Goal: Task Accomplishment & Management: Manage account settings

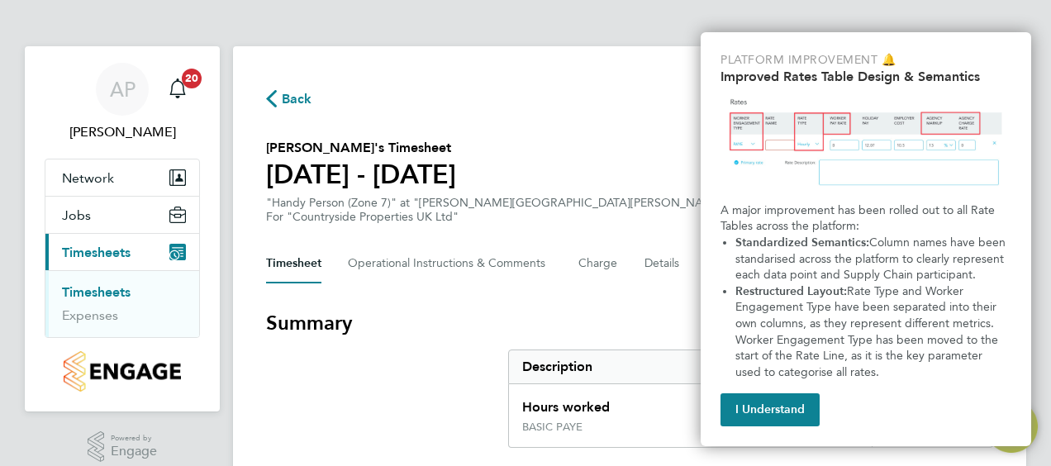
click at [597, 177] on section "Ziedinos Mitrovskis's Timesheet 18 - 24 Aug 2025 £1,001. 70 "Handy Person (Zone…" at bounding box center [629, 181] width 727 height 86
click at [758, 397] on button "I Understand" at bounding box center [769, 409] width 99 height 33
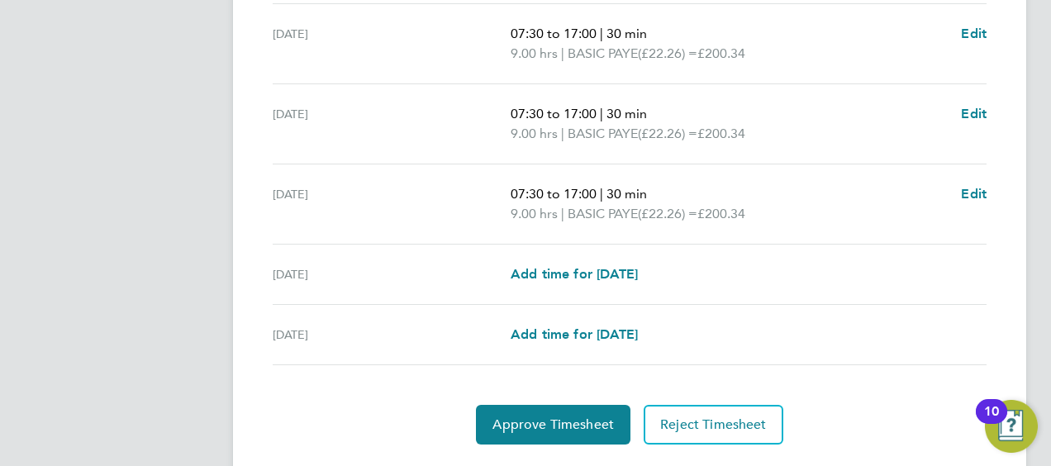
scroll to position [694, 0]
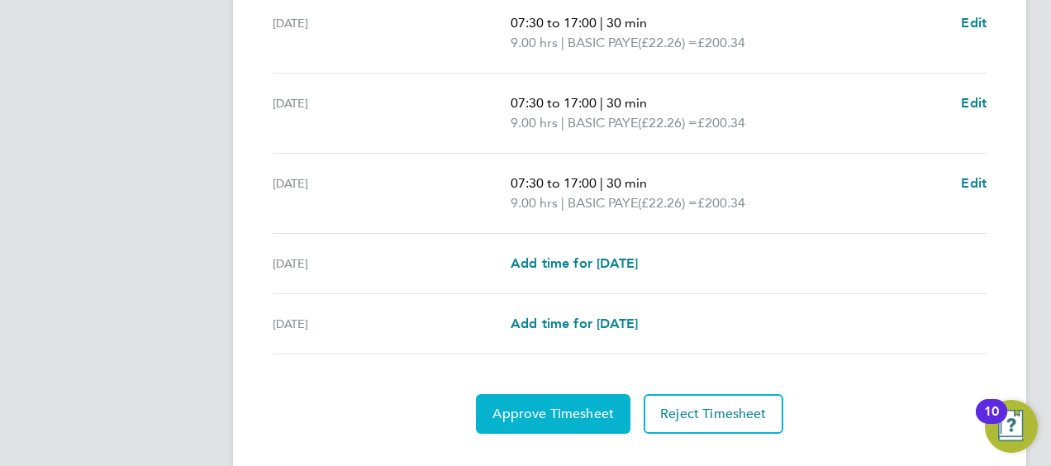
click at [593, 407] on span "Approve Timesheet" at bounding box center [552, 414] width 121 height 17
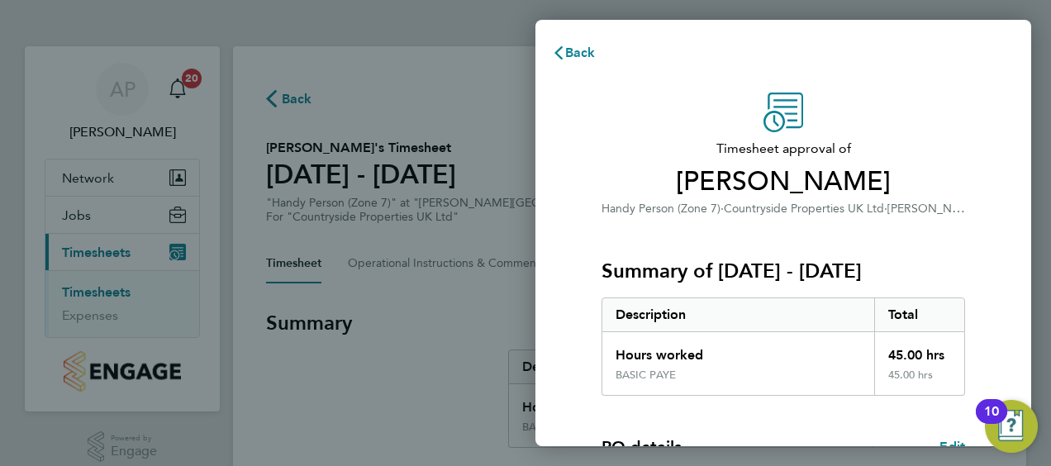
click at [682, 250] on div "Summary of [DATE] - [DATE] Description Total Hours worked 45.00 hrs BASIC PAYE …" at bounding box center [783, 307] width 364 height 178
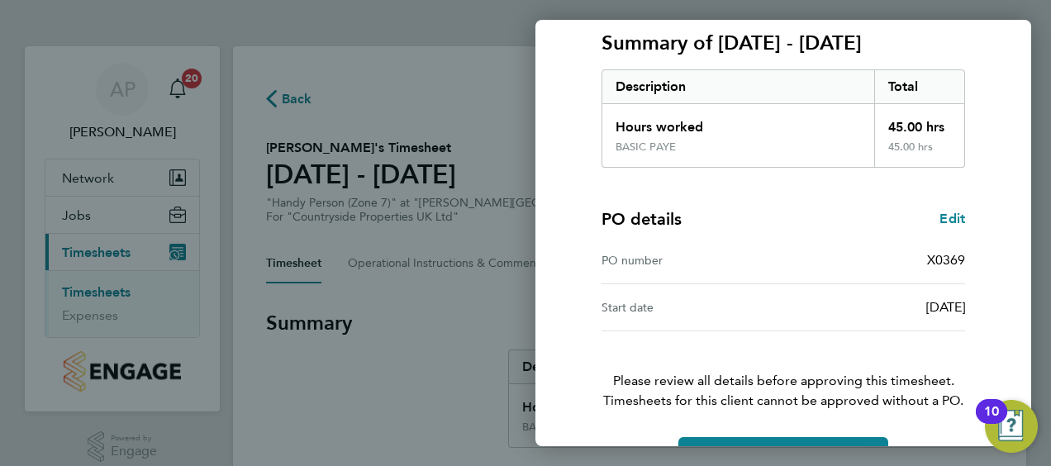
scroll to position [277, 0]
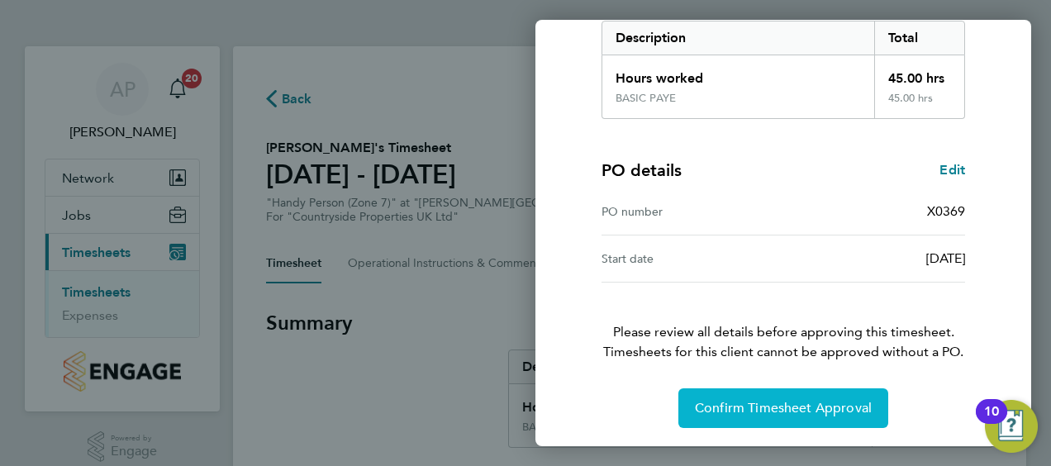
click at [755, 392] on button "Confirm Timesheet Approval" at bounding box center [783, 408] width 210 height 40
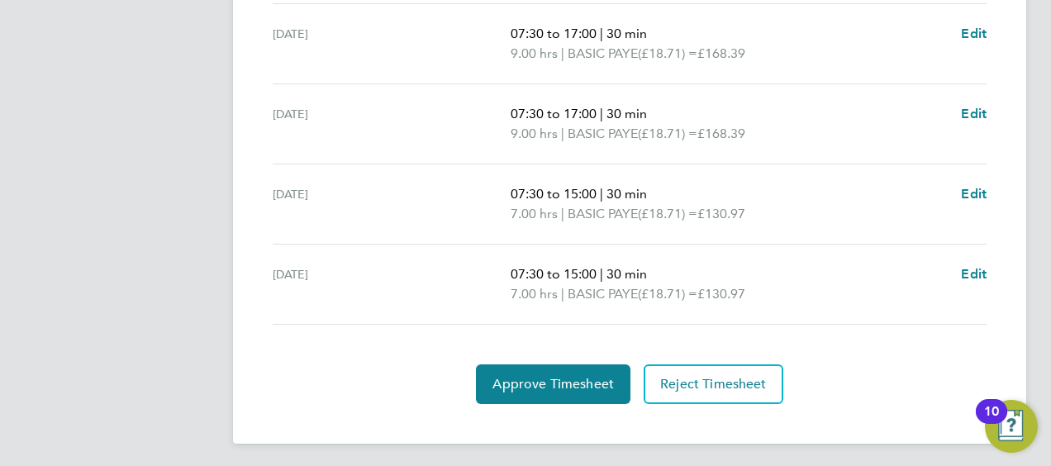
scroll to position [764, 0]
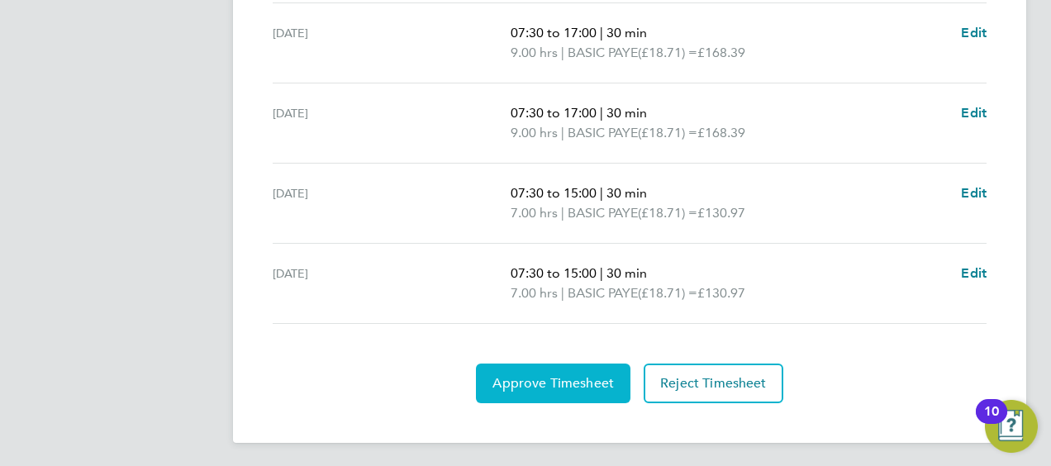
click at [593, 375] on span "Approve Timesheet" at bounding box center [552, 383] width 121 height 17
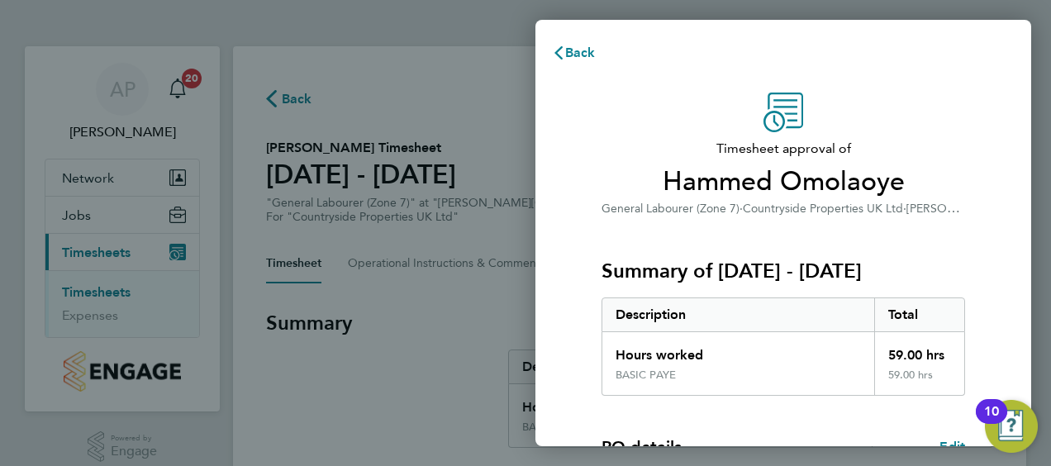
click at [719, 243] on div "Summary of [DATE] - [DATE] Description Total Hours worked 59.00 hrs BASIC PAYE …" at bounding box center [783, 307] width 364 height 178
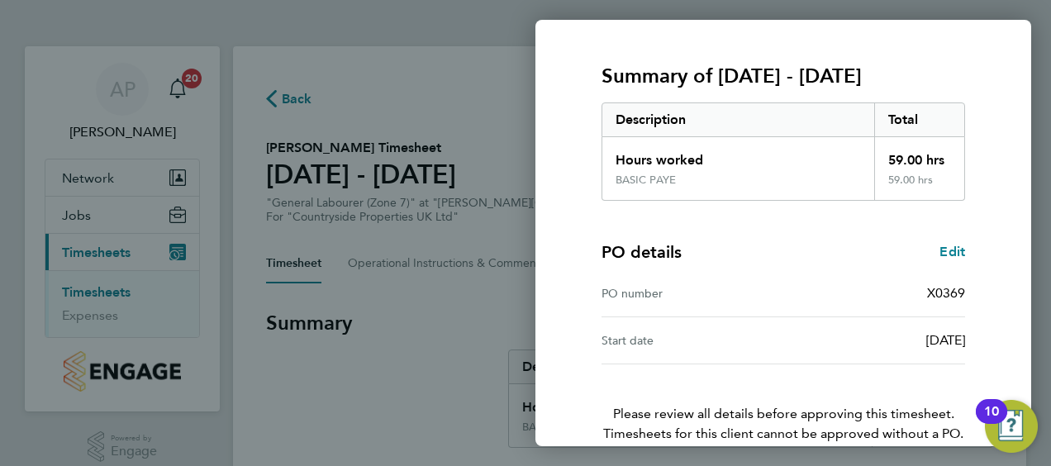
scroll to position [277, 0]
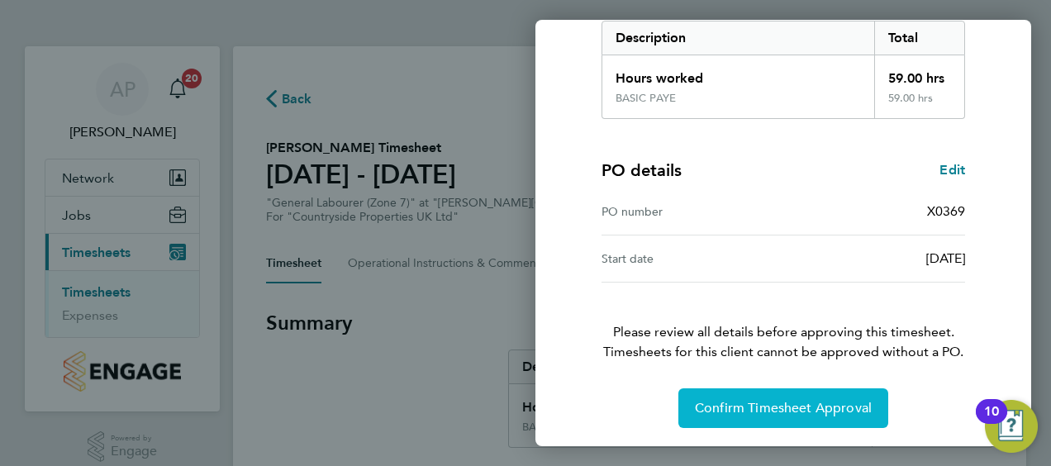
click at [754, 393] on button "Confirm Timesheet Approval" at bounding box center [783, 408] width 210 height 40
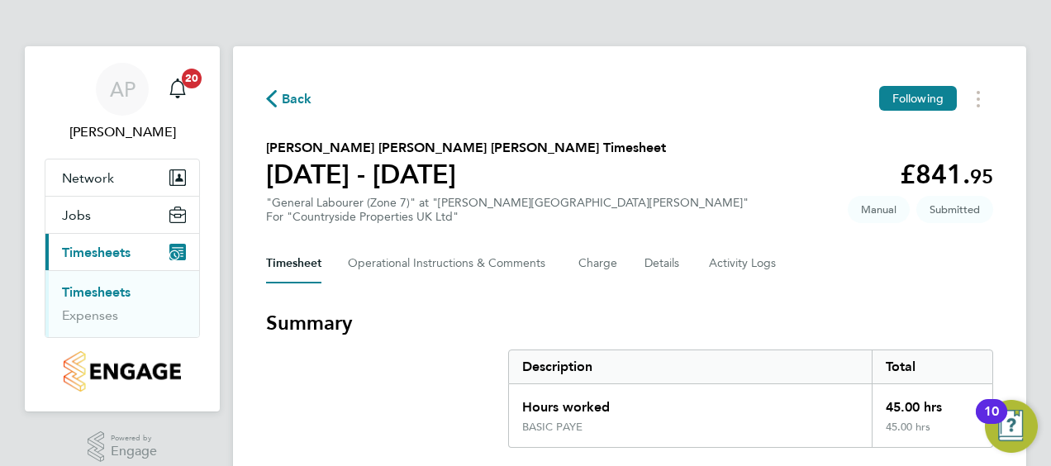
click at [734, 326] on h3 "Summary" at bounding box center [629, 323] width 727 height 26
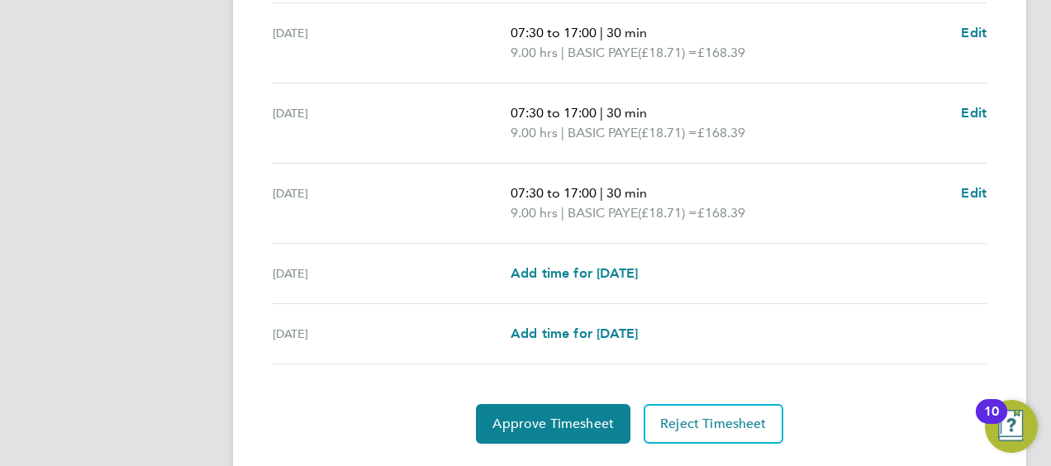
scroll to position [694, 0]
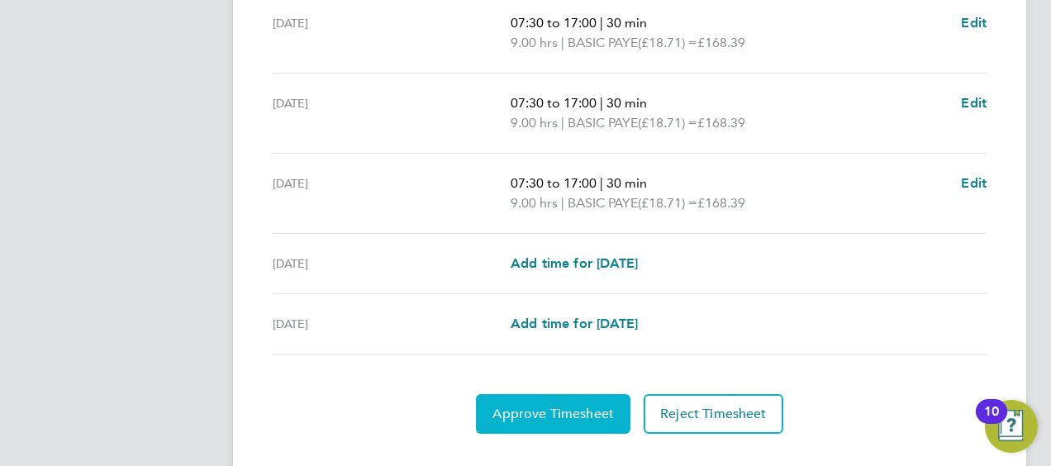
click at [560, 411] on span "Approve Timesheet" at bounding box center [552, 414] width 121 height 17
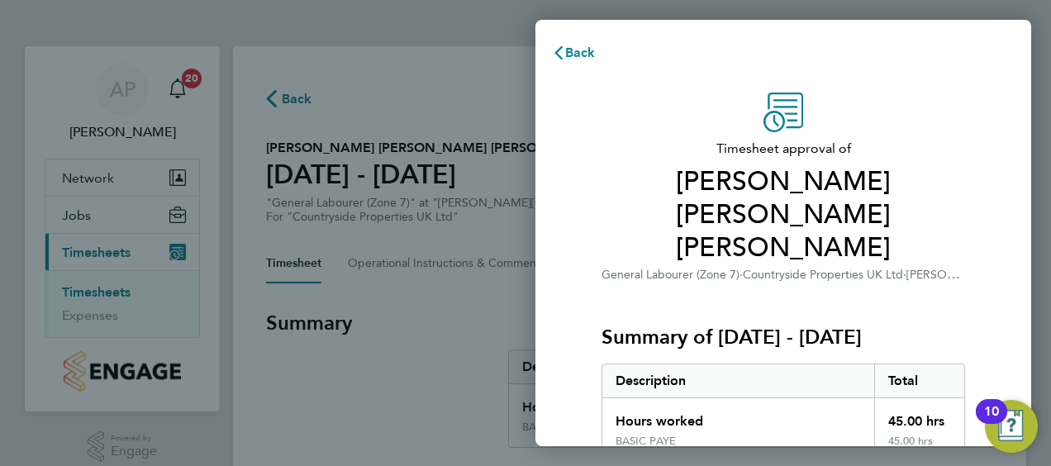
click at [655, 284] on div "Summary of [DATE] - [DATE] Description Total Hours worked 45.00 hrs BASIC PAYE …" at bounding box center [783, 373] width 364 height 178
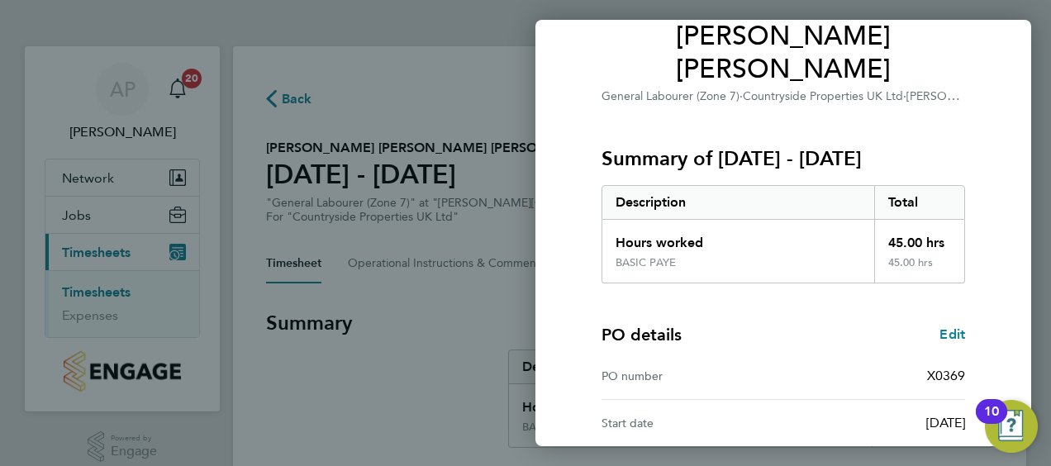
scroll to position [277, 0]
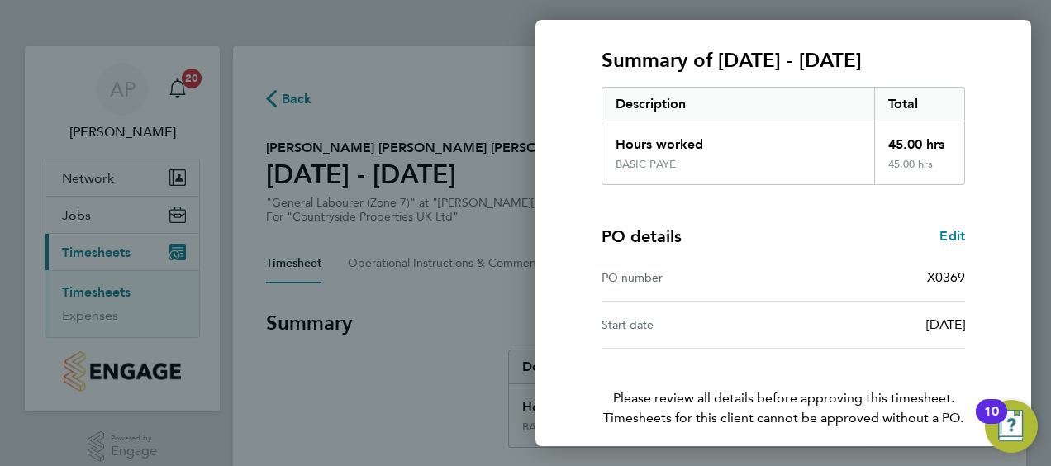
click at [745, 454] on button "Confirm Timesheet Approval" at bounding box center [783, 474] width 210 height 40
